Goal: Task Accomplishment & Management: Complete application form

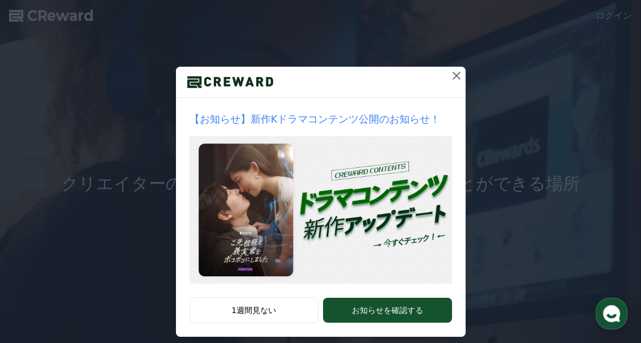
scroll to position [67, 0]
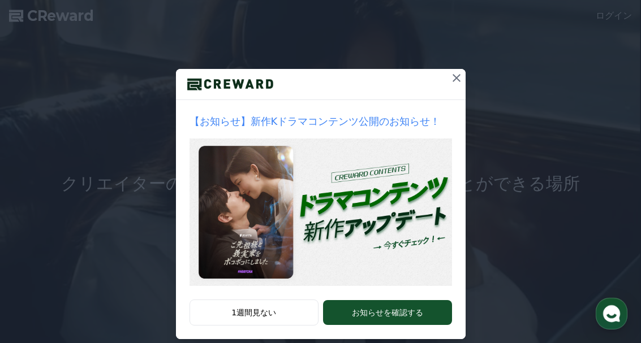
click at [454, 82] on icon at bounding box center [457, 78] width 14 height 14
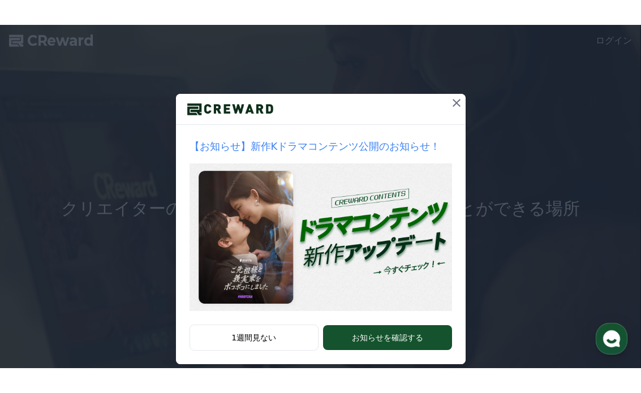
scroll to position [0, 0]
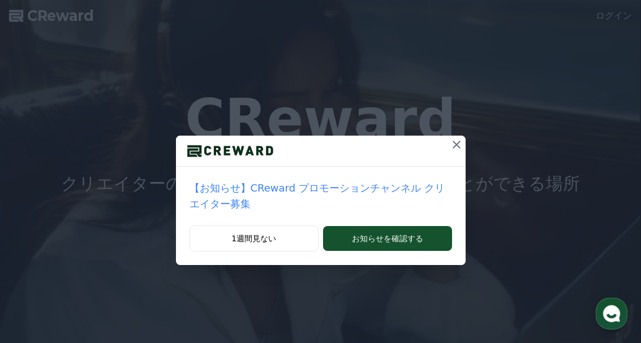
click at [449, 145] on button at bounding box center [456, 145] width 18 height 18
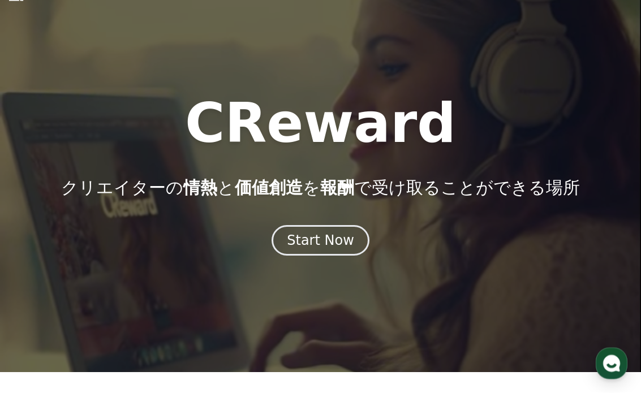
click at [340, 244] on div "Start Now" at bounding box center [320, 241] width 67 height 18
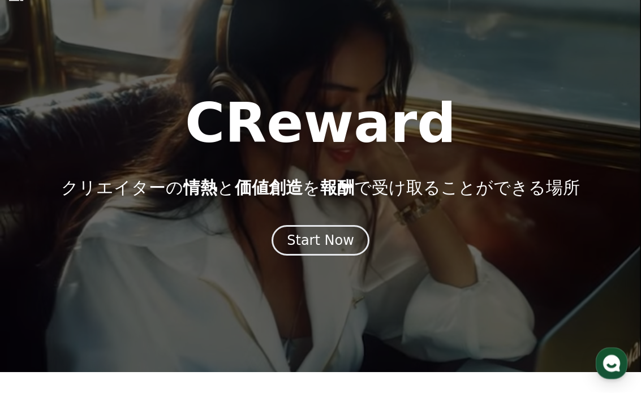
scroll to position [21, 0]
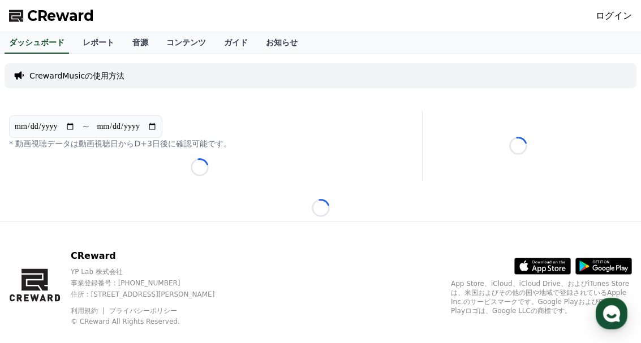
click at [614, 21] on link "ログイン" at bounding box center [613, 16] width 36 height 14
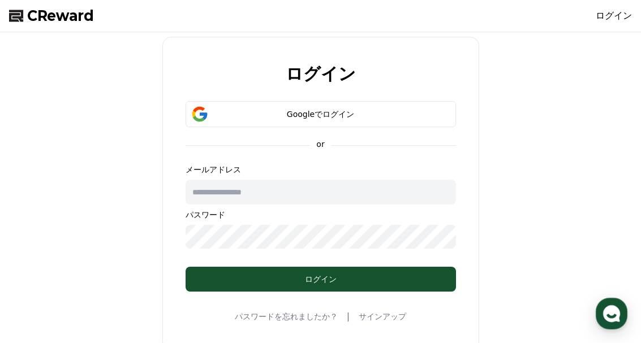
click at [409, 116] on div "Googleでログイン" at bounding box center [321, 114] width 238 height 11
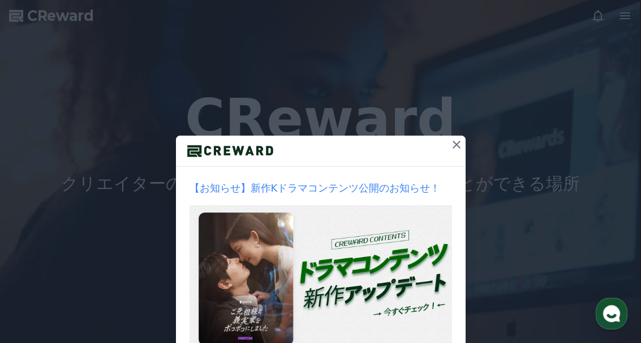
click at [456, 147] on icon at bounding box center [457, 145] width 14 height 14
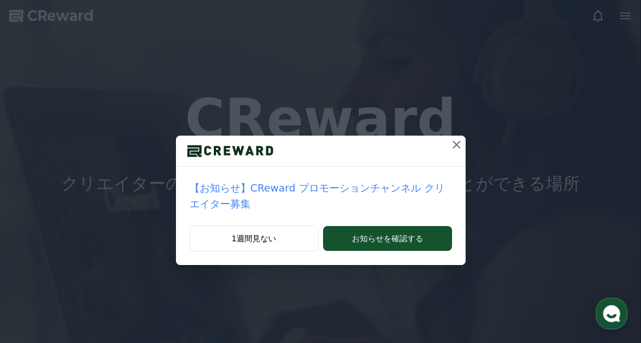
click at [447, 153] on button at bounding box center [456, 145] width 18 height 18
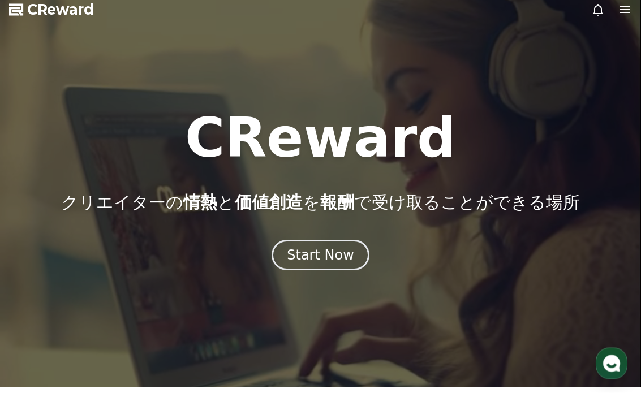
scroll to position [7, 0]
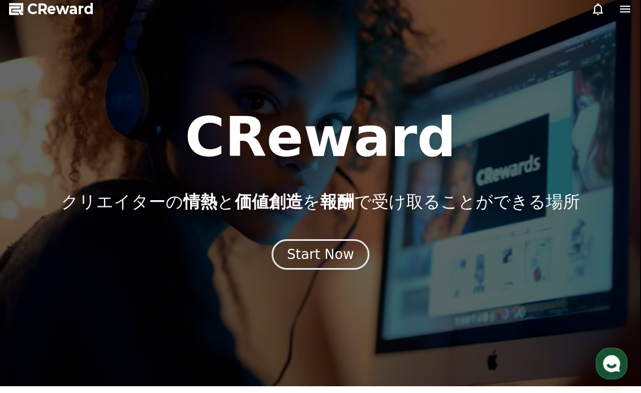
click at [343, 257] on div "Start Now" at bounding box center [320, 254] width 67 height 18
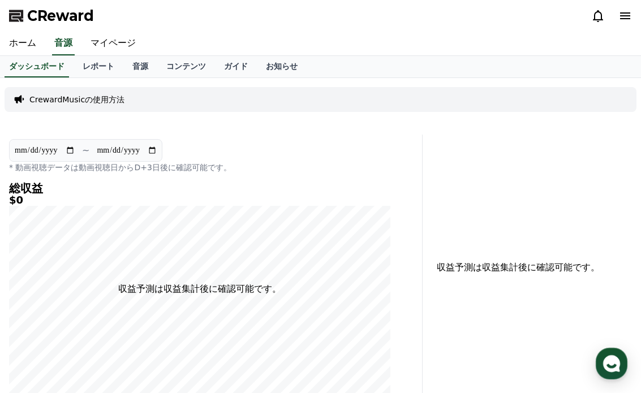
click at [629, 11] on icon at bounding box center [625, 16] width 14 height 14
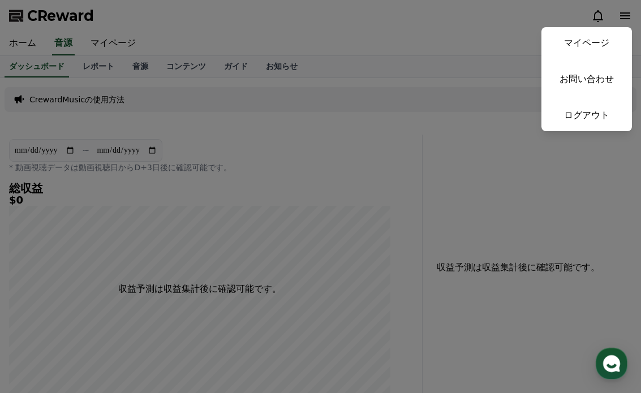
click at [599, 49] on link "マイページ" at bounding box center [586, 43] width 90 height 32
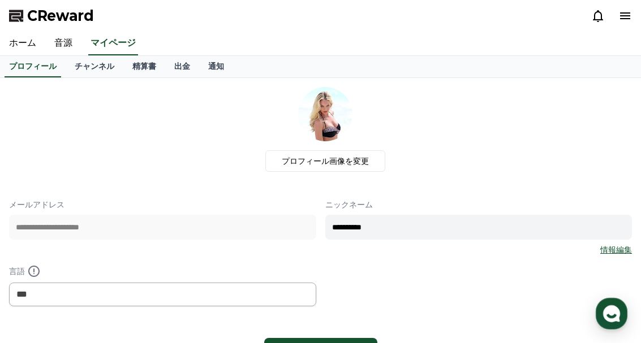
click at [90, 74] on link "チャンネル" at bounding box center [95, 66] width 58 height 21
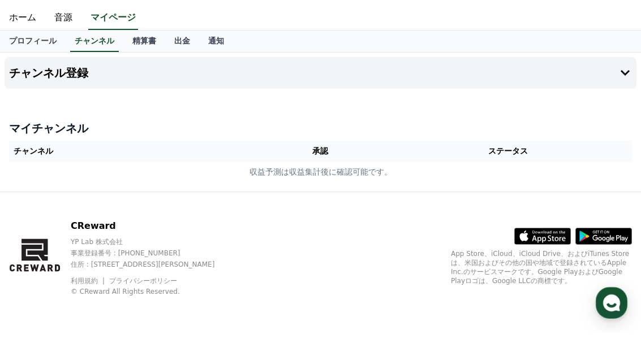
scroll to position [15, 0]
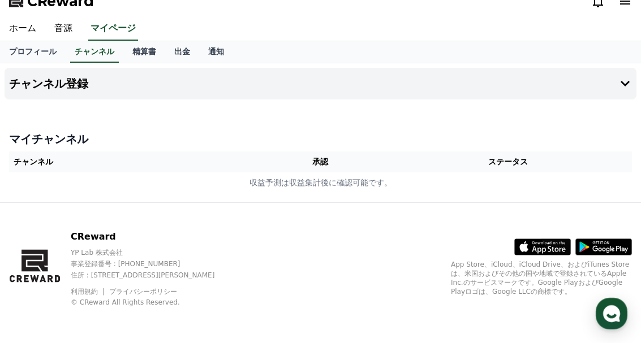
click at [41, 161] on th "チャンネル" at bounding box center [133, 162] width 248 height 21
click at [46, 164] on th "チャンネル" at bounding box center [133, 162] width 248 height 21
click at [623, 87] on icon at bounding box center [625, 84] width 14 height 14
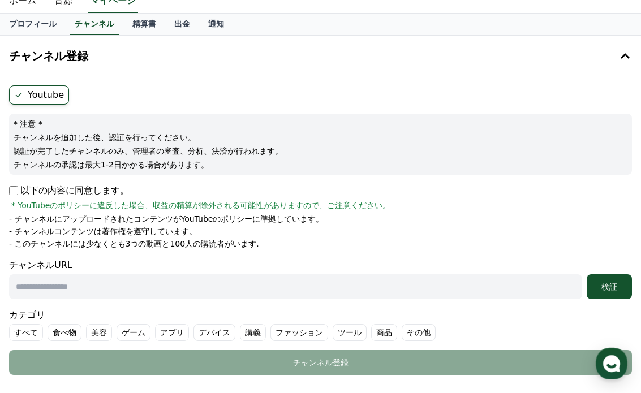
scroll to position [44, 0]
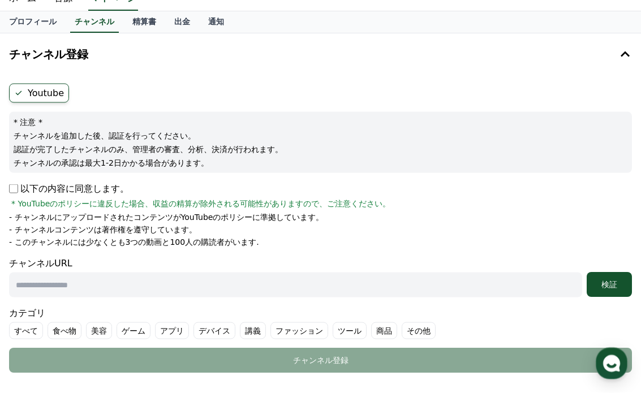
click at [19, 185] on p "以下の内容に同意します。" at bounding box center [69, 189] width 120 height 14
click at [19, 186] on p "以下の内容に同意します。" at bounding box center [69, 189] width 120 height 14
click at [20, 185] on p "以下の内容に同意します。" at bounding box center [69, 189] width 120 height 14
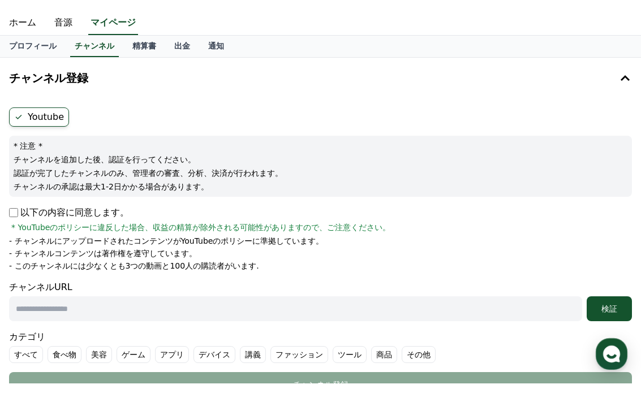
scroll to position [29, 0]
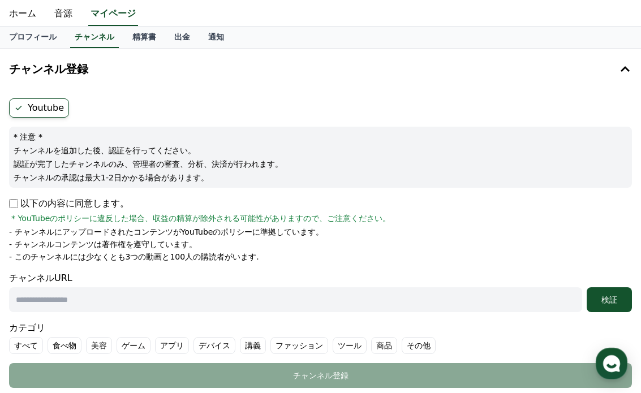
click at [54, 299] on input "text" at bounding box center [295, 299] width 573 height 25
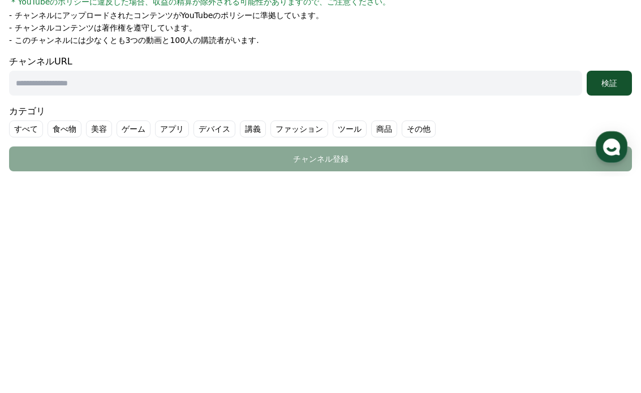
click at [24, 287] on input "text" at bounding box center [295, 299] width 573 height 25
paste input "**********"
type input "**********"
click at [612, 287] on button "検証" at bounding box center [608, 299] width 45 height 25
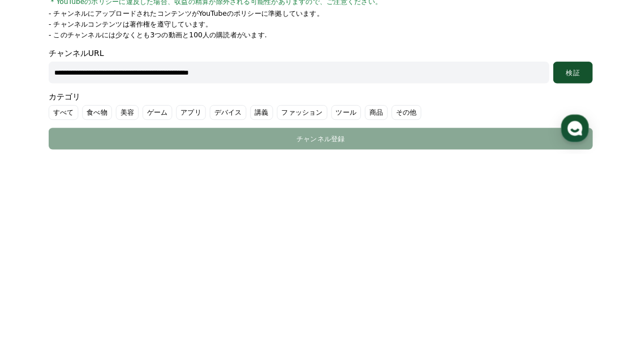
scroll to position [308, 0]
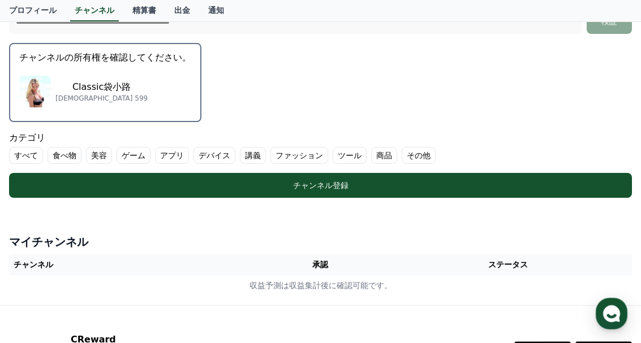
click at [49, 87] on img "button" at bounding box center [35, 92] width 32 height 32
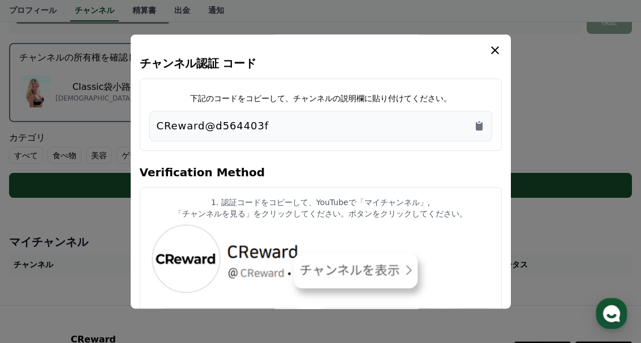
scroll to position [0, 0]
click at [288, 124] on div "CReward@d564403f" at bounding box center [321, 126] width 328 height 16
click at [479, 129] on icon "Copy to clipboard" at bounding box center [479, 126] width 7 height 8
click at [493, 57] on icon "modal" at bounding box center [495, 51] width 14 height 14
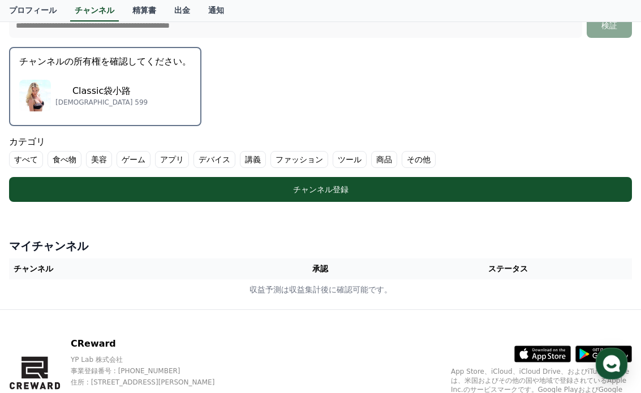
scroll to position [295, 0]
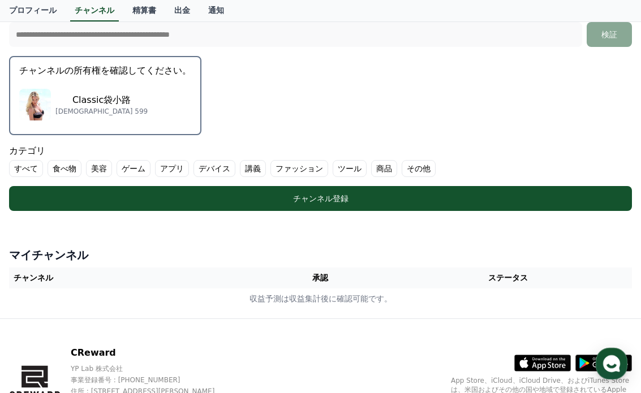
click at [556, 193] on div "チャンネル登録" at bounding box center [320, 198] width 577 height 11
click at [404, 168] on label "その他" at bounding box center [418, 168] width 34 height 17
click at [27, 174] on label "すべて" at bounding box center [26, 168] width 34 height 17
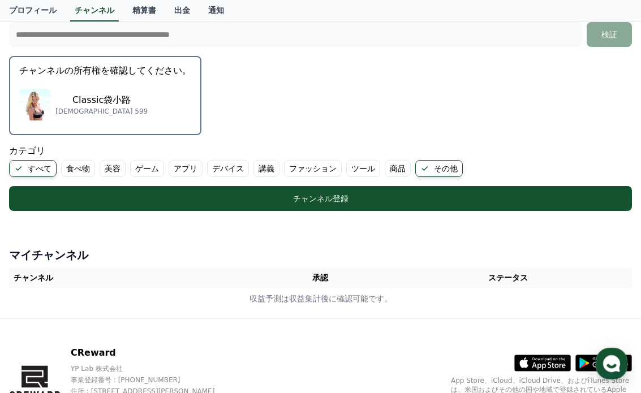
click at [36, 169] on label "すべて" at bounding box center [33, 168] width 48 height 17
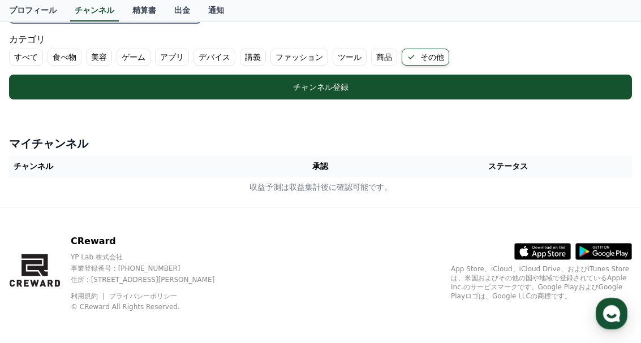
scroll to position [409, 0]
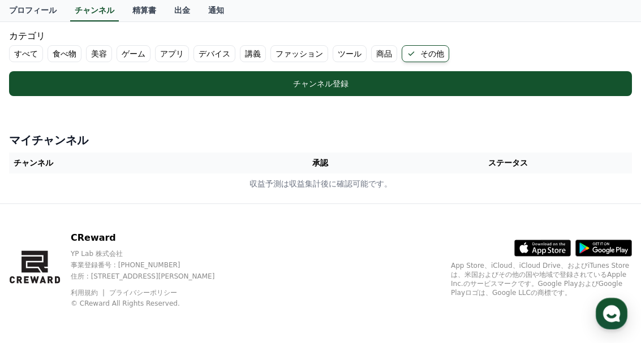
click at [589, 87] on div "チャンネル登録" at bounding box center [320, 83] width 577 height 11
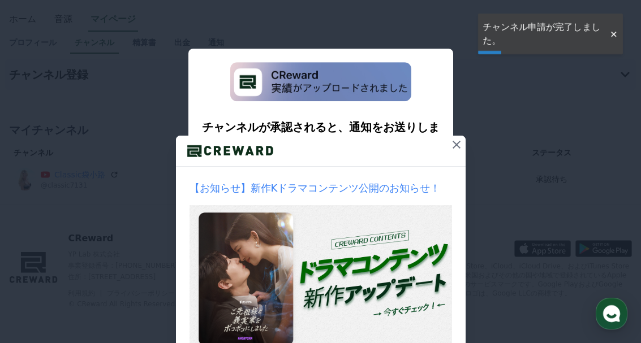
click at [460, 136] on button at bounding box center [456, 145] width 18 height 18
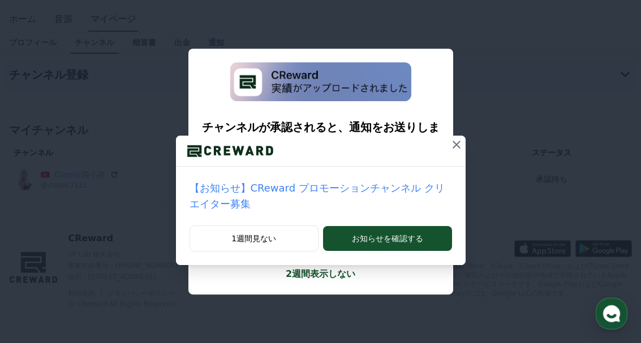
click at [450, 137] on button at bounding box center [456, 145] width 18 height 18
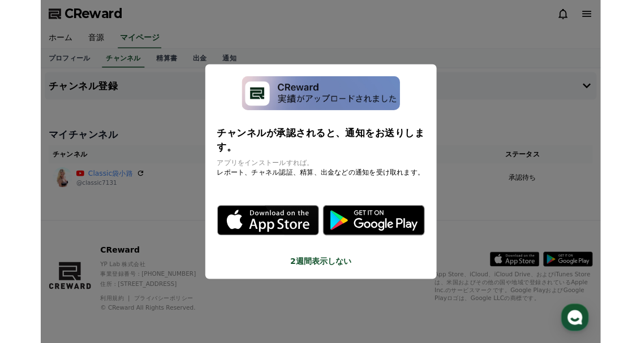
scroll to position [25, 0]
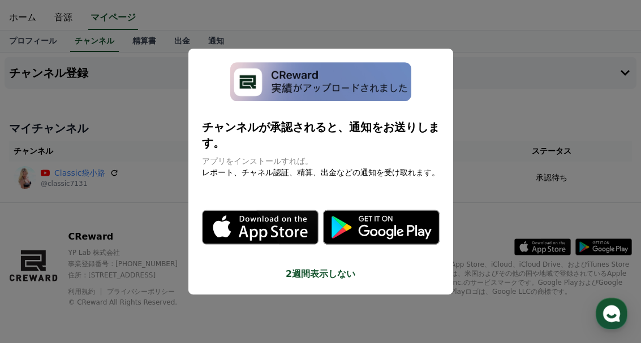
click at [398, 265] on button "close modal" at bounding box center [320, 171] width 641 height 343
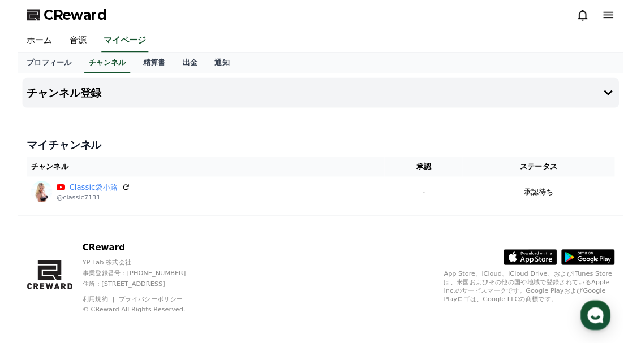
scroll to position [0, 0]
